Goal: Task Accomplishment & Management: Manage account settings

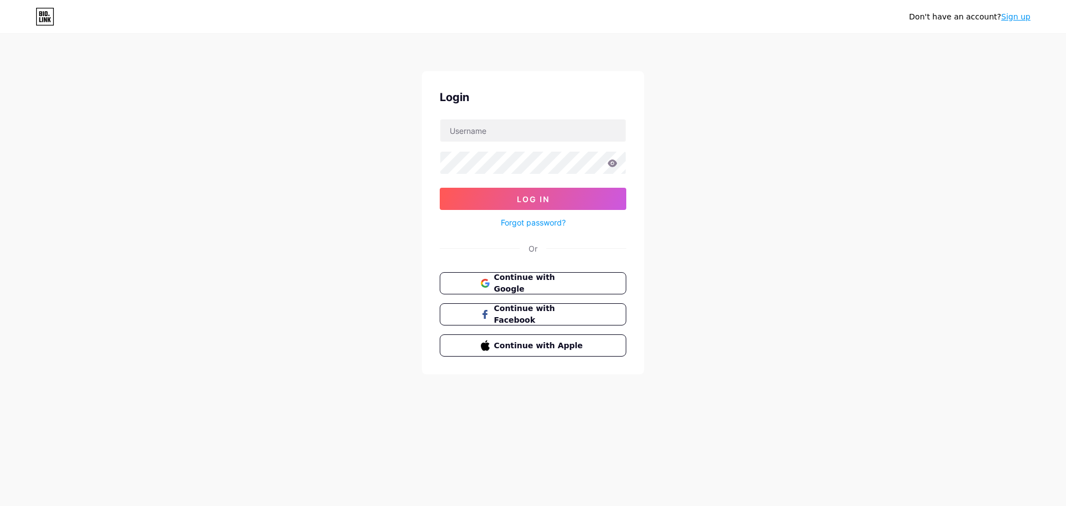
click at [397, 192] on div "Don't have an account? Sign up Login Log In Forgot password? Or Continue with G…" at bounding box center [533, 205] width 1066 height 410
drag, startPoint x: 550, startPoint y: 271, endPoint x: 551, endPoint y: 277, distance: 5.7
click at [550, 273] on button "Continue with Google" at bounding box center [532, 283] width 189 height 23
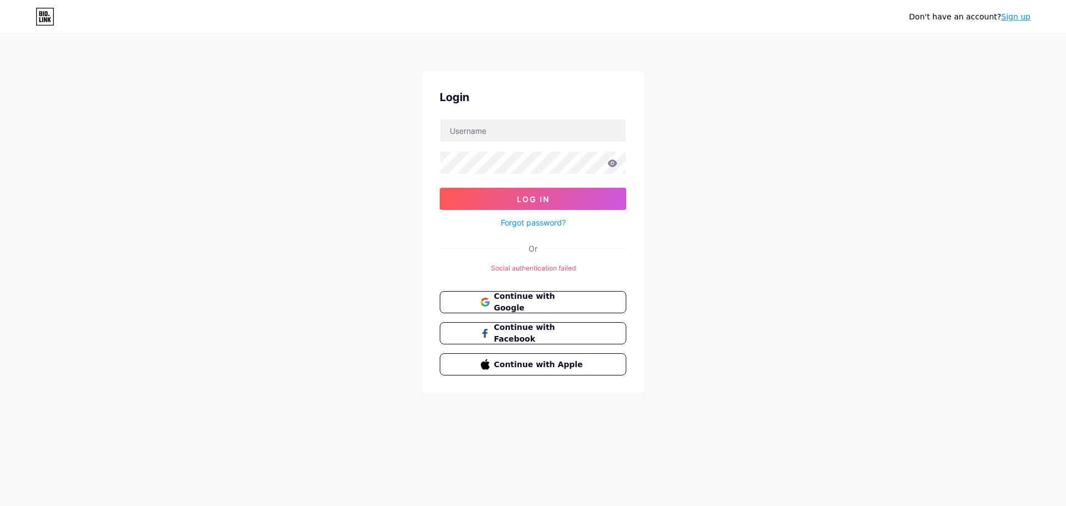
click at [478, 143] on form "Log In Forgot password?" at bounding box center [533, 174] width 187 height 110
click at [481, 135] on input "text" at bounding box center [532, 130] width 185 height 22
type input "[EMAIL_ADDRESS][DOMAIN_NAME]"
click at [615, 165] on icon at bounding box center [612, 162] width 9 height 7
click at [564, 199] on button "Log In" at bounding box center [533, 199] width 187 height 22
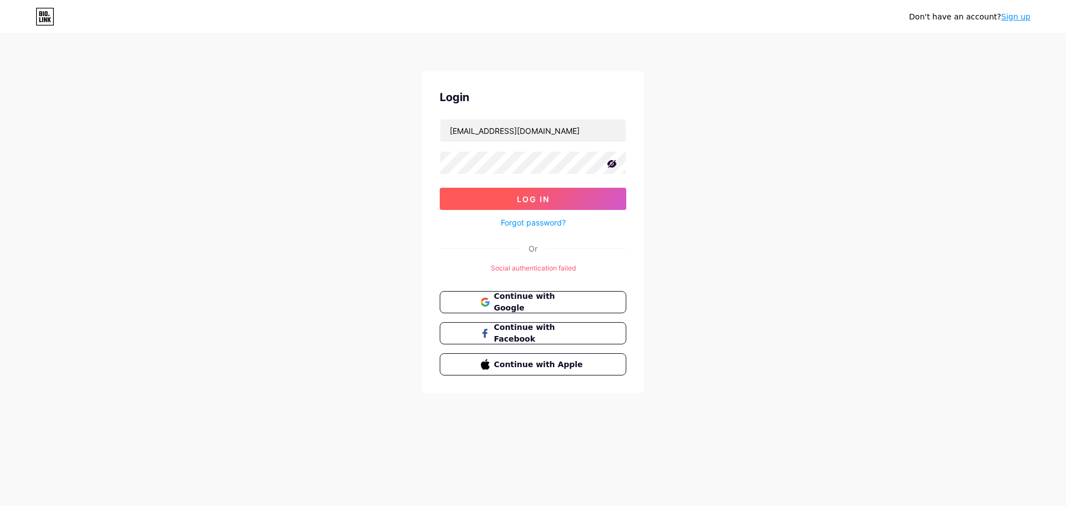
click at [537, 190] on button "Log In" at bounding box center [533, 199] width 187 height 22
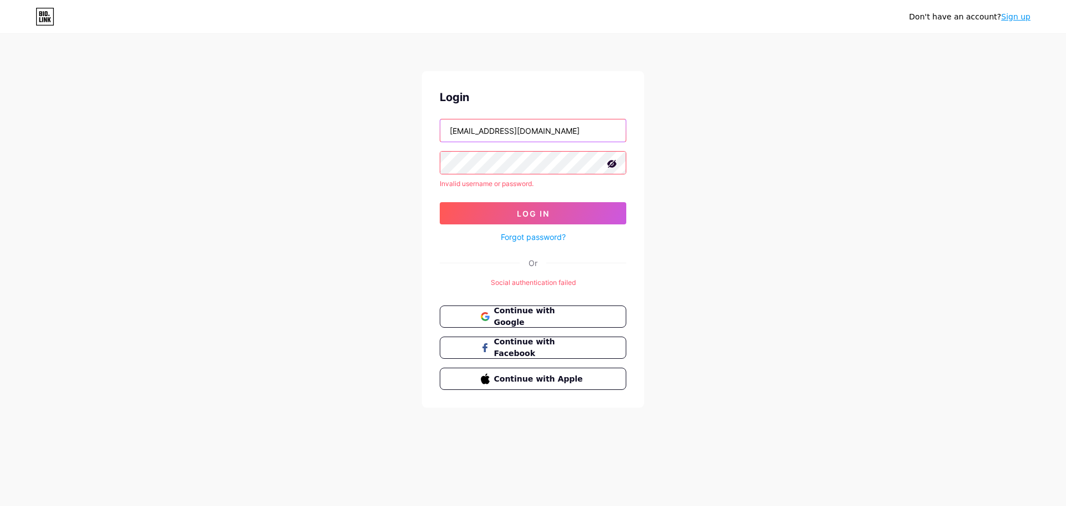
click at [528, 129] on input "sayeemsarower@gmail.com" at bounding box center [532, 130] width 185 height 22
click at [532, 241] on link "Forgot password?" at bounding box center [533, 237] width 65 height 12
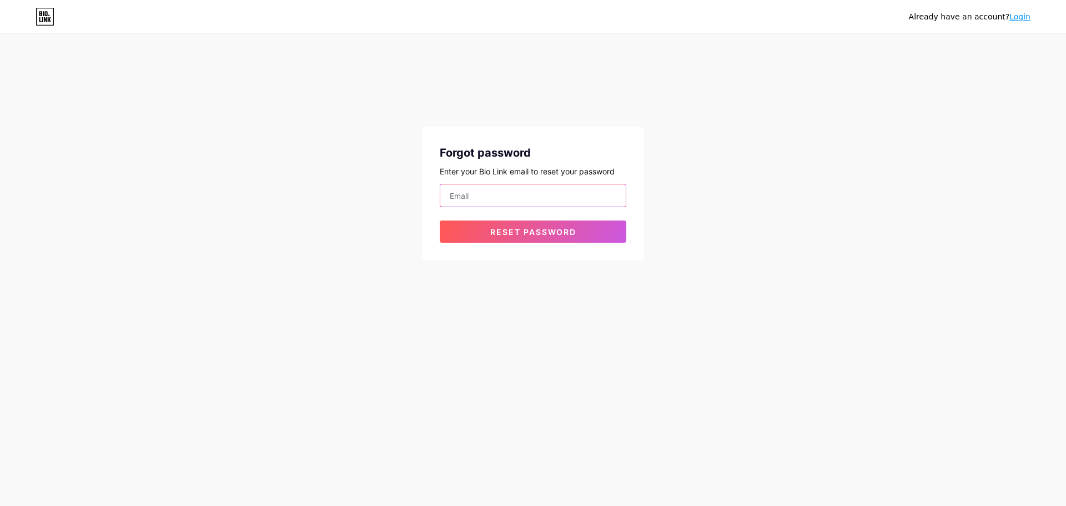
click at [510, 206] on input "email" at bounding box center [532, 195] width 185 height 22
paste input "sayeemsarower@gmail.com"
click at [505, 234] on span "Reset password" at bounding box center [533, 231] width 86 height 9
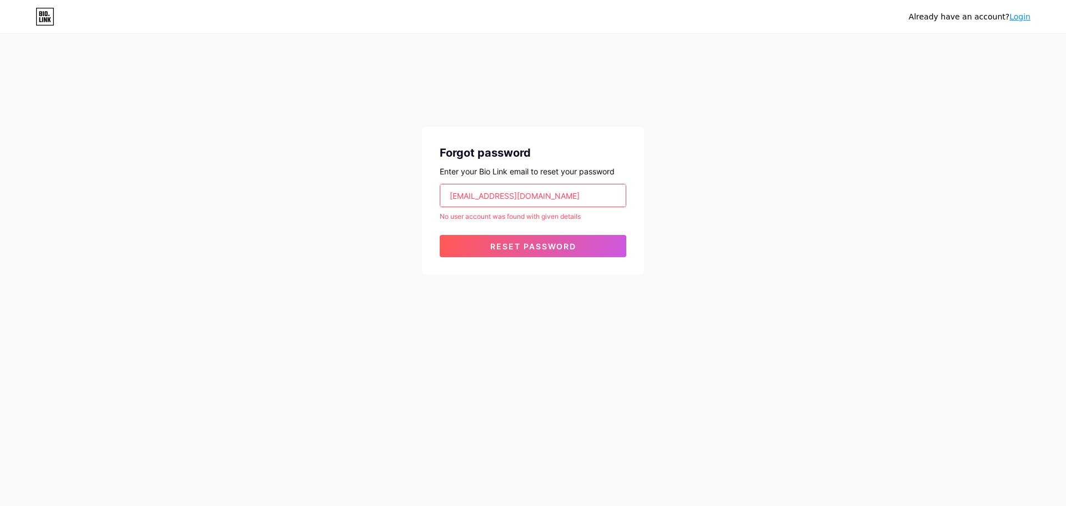
click at [546, 197] on input "sayeemsarower@gmail.com" at bounding box center [532, 195] width 185 height 22
paste input "m"
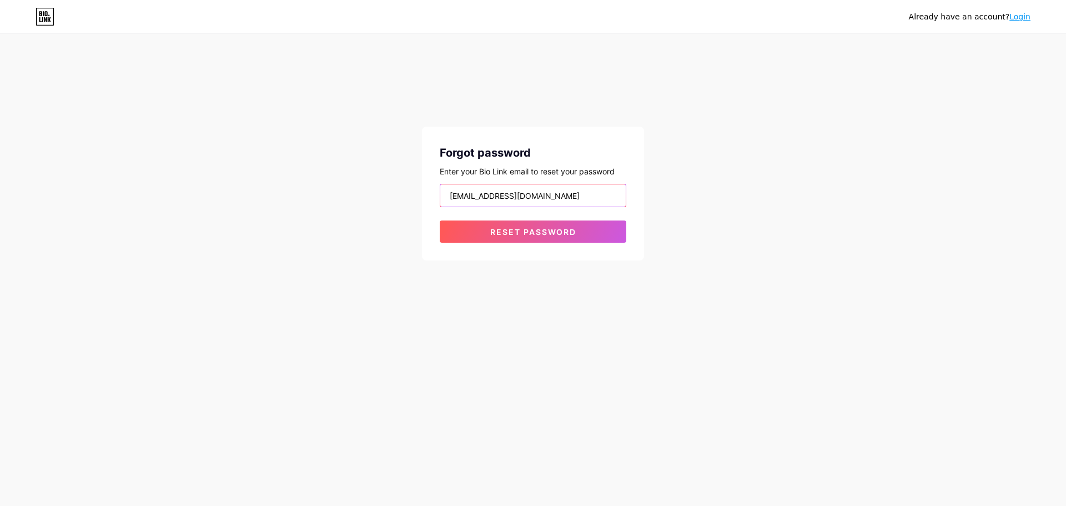
click at [450, 194] on input "sayeemsarower@gmail.com" at bounding box center [532, 195] width 185 height 22
click at [510, 238] on button "Reset password" at bounding box center [533, 231] width 187 height 22
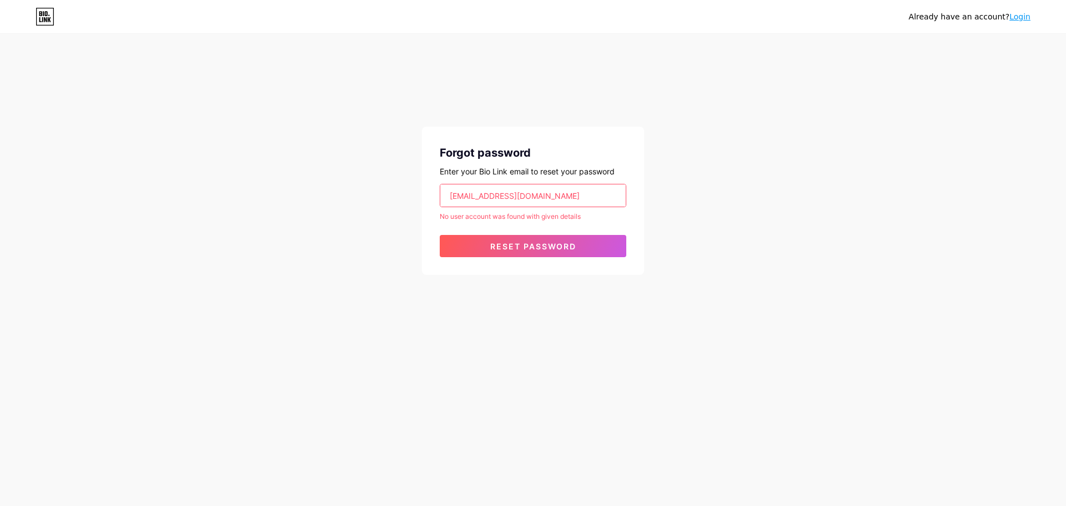
click at [482, 195] on input "md.sayeemsarower@gmail.com" at bounding box center [532, 195] width 185 height 22
click at [456, 197] on input "md.sayeemsarower@gmail.com" at bounding box center [532, 195] width 185 height 22
click at [506, 198] on input "md.sayeemsarower@gmail.com" at bounding box center [532, 195] width 185 height 22
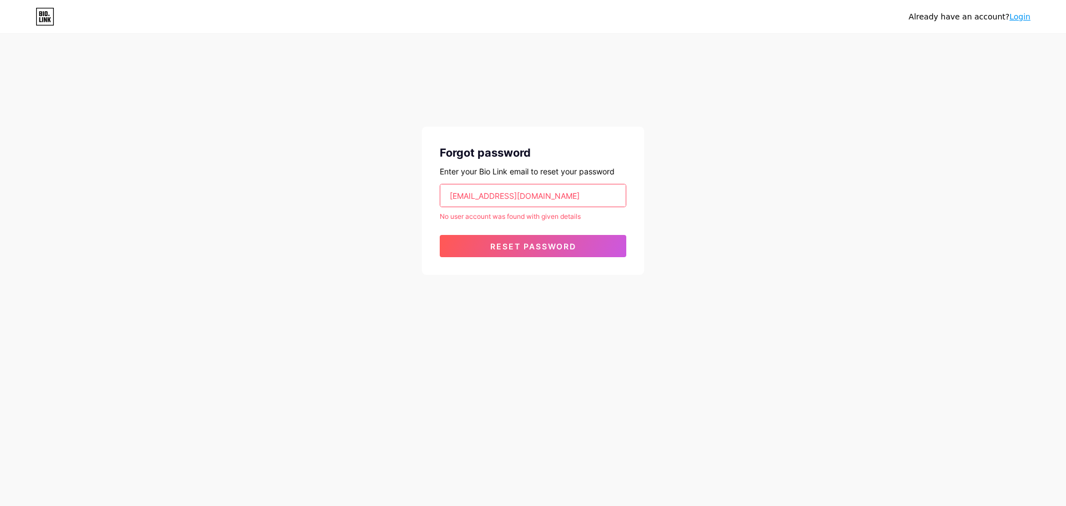
click at [466, 195] on input "md.sayeemsarower@gmail.com" at bounding box center [532, 195] width 185 height 22
click at [461, 195] on input "md.sayeemsarower@gmail.com" at bounding box center [532, 195] width 185 height 22
drag, startPoint x: 465, startPoint y: 197, endPoint x: 427, endPoint y: 197, distance: 38.3
click at [427, 197] on div "Forgot password Enter your Bio Link email to reset your password md.sayeemsarow…" at bounding box center [533, 201] width 222 height 148
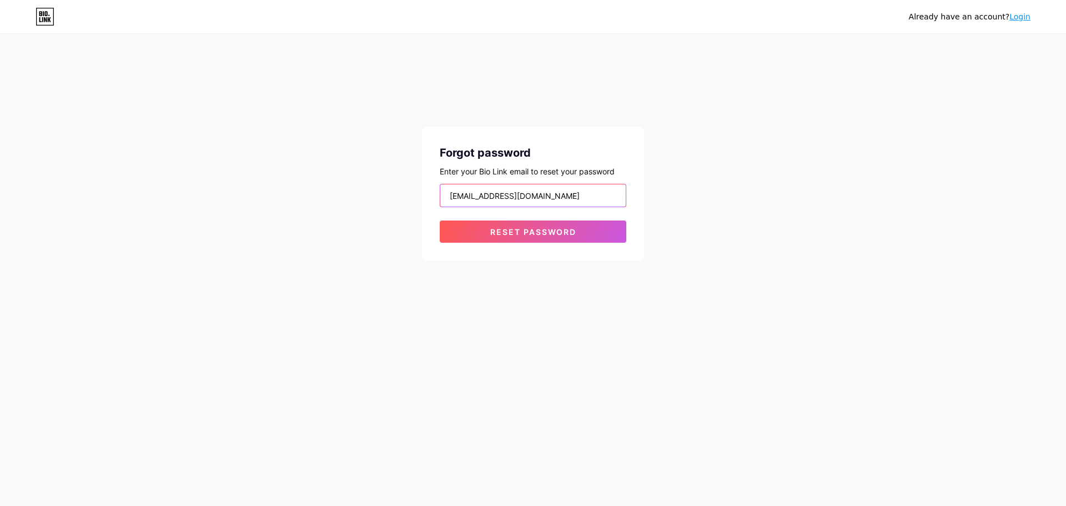
drag, startPoint x: 510, startPoint y: 197, endPoint x: 479, endPoint y: 197, distance: 31.1
click at [479, 197] on input "sayeemsarower@gmail.com" at bounding box center [532, 195] width 185 height 22
type input "sayeem.caddcore@gmail.com"
click at [541, 231] on span "Reset password" at bounding box center [533, 231] width 86 height 9
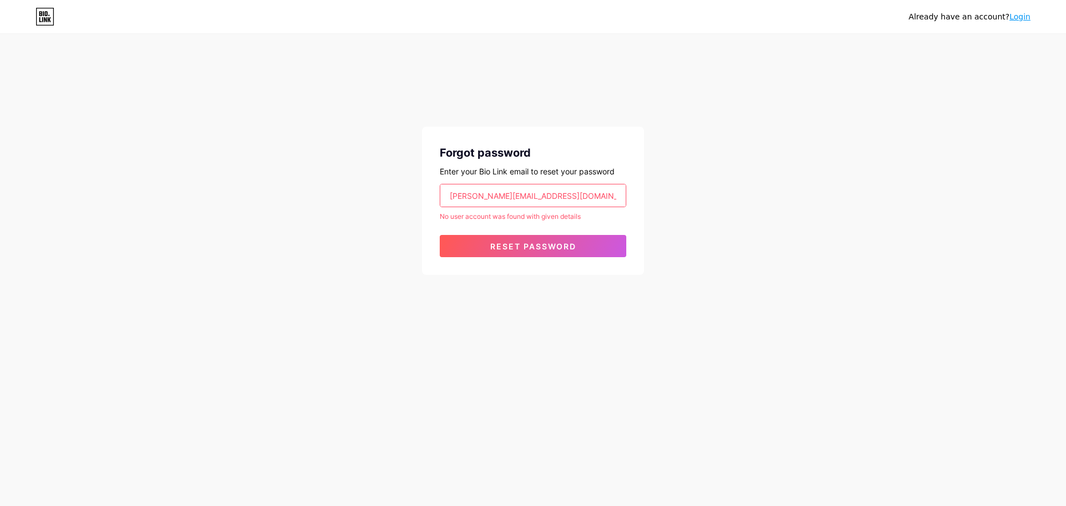
drag, startPoint x: 515, startPoint y: 195, endPoint x: 295, endPoint y: 206, distance: 219.5
click at [295, 206] on div "Already have an account? Login Forgot password Enter your Bio Link email to res…" at bounding box center [533, 155] width 1066 height 310
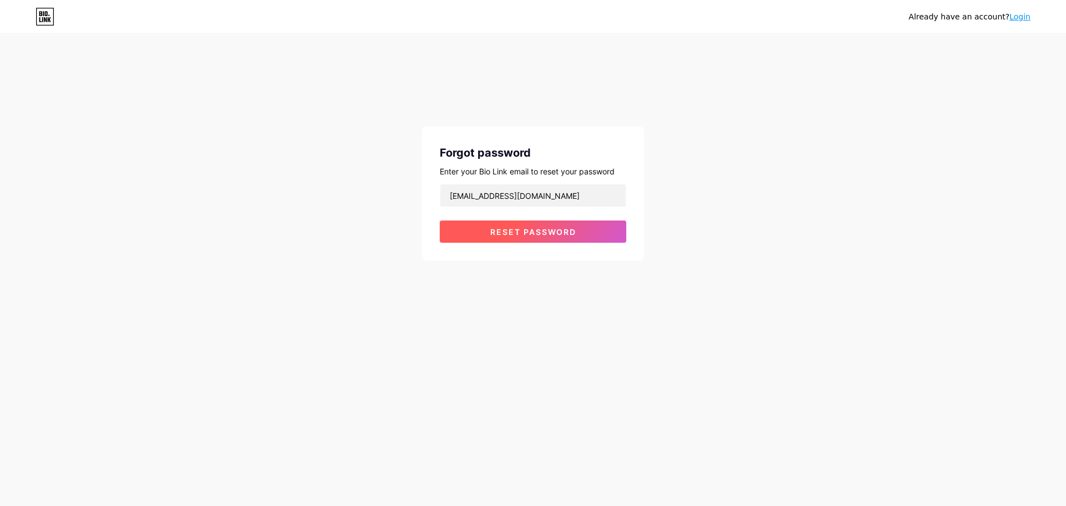
click at [471, 229] on button "Reset password" at bounding box center [533, 231] width 187 height 22
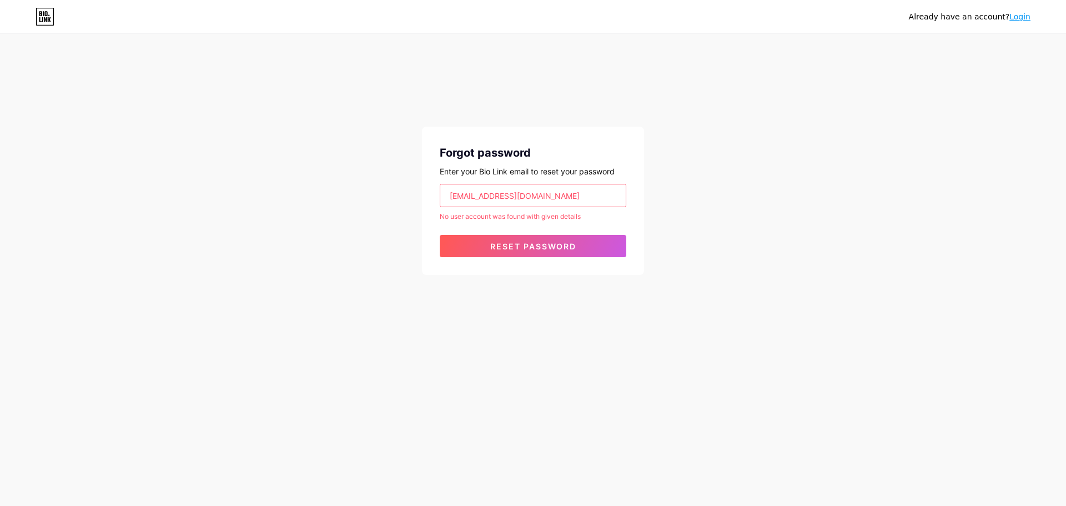
drag, startPoint x: 495, startPoint y: 198, endPoint x: 313, endPoint y: 197, distance: 182.1
click at [320, 197] on div "Already have an account? Login Forgot password Enter your Bio Link email to res…" at bounding box center [533, 155] width 1066 height 310
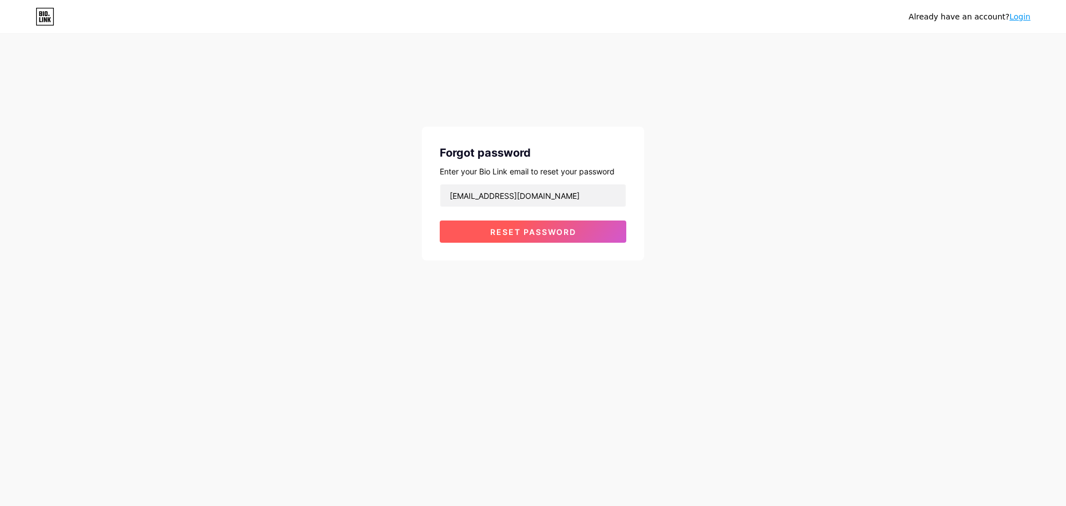
click at [487, 228] on button "Reset password" at bounding box center [533, 231] width 187 height 22
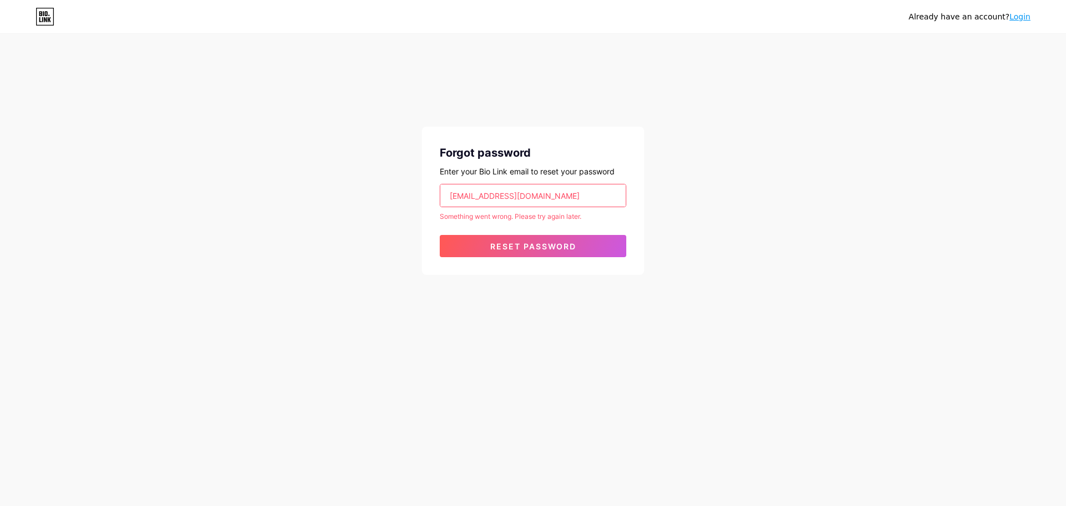
drag, startPoint x: 517, startPoint y: 198, endPoint x: 397, endPoint y: 197, distance: 119.9
click at [396, 197] on div "Already have an account? Login Forgot password Enter your Bio Link email to res…" at bounding box center [533, 155] width 1066 height 310
click at [516, 235] on button "Reset password" at bounding box center [533, 246] width 187 height 22
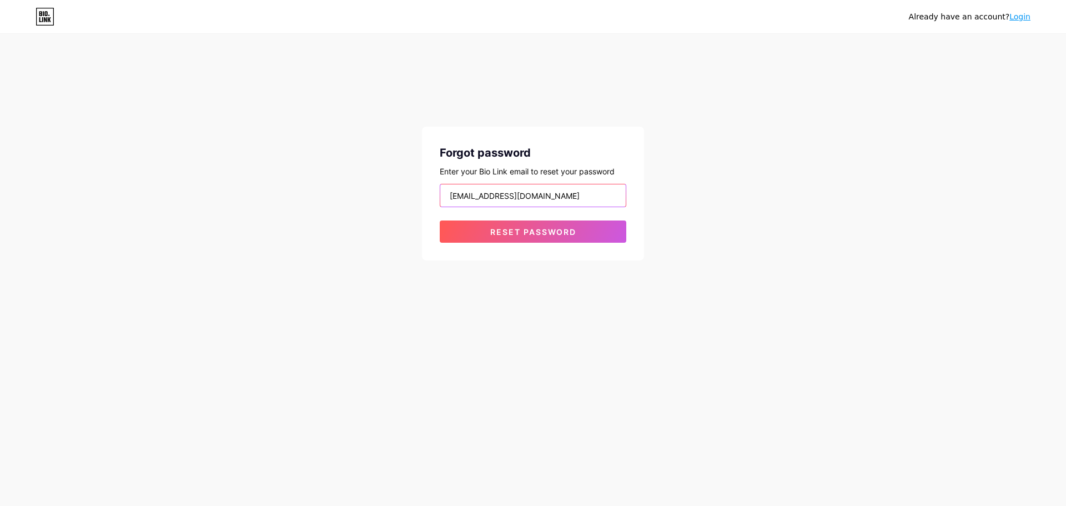
type input "sany@gmail.com"
click at [54, 14] on icon at bounding box center [45, 16] width 17 height 17
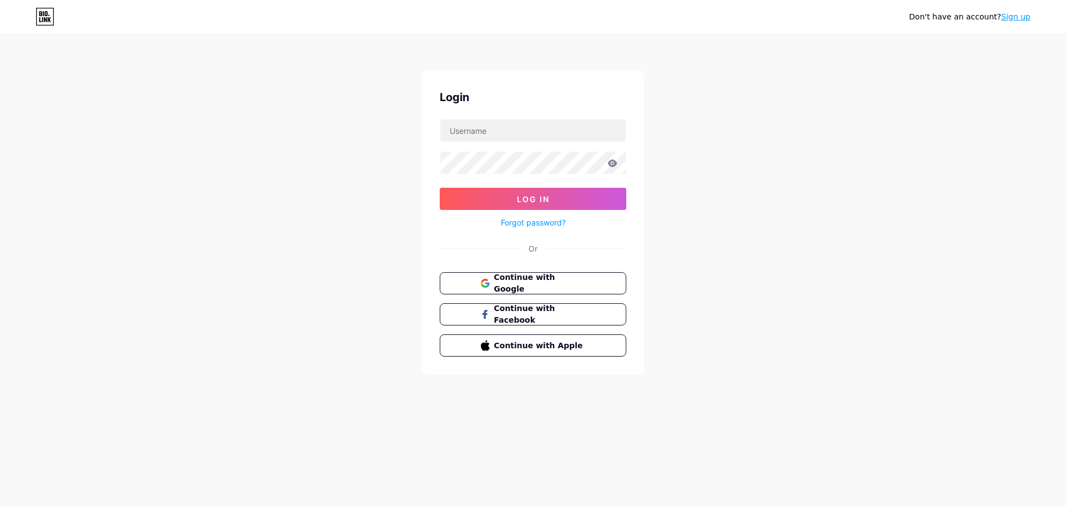
drag, startPoint x: 153, startPoint y: 142, endPoint x: 144, endPoint y: 110, distance: 32.9
click at [154, 142] on div "Don't have an account? Sign up Login Log In Forgot password? Or Continue with G…" at bounding box center [533, 205] width 1066 height 410
